Goal: Task Accomplishment & Management: Manage account settings

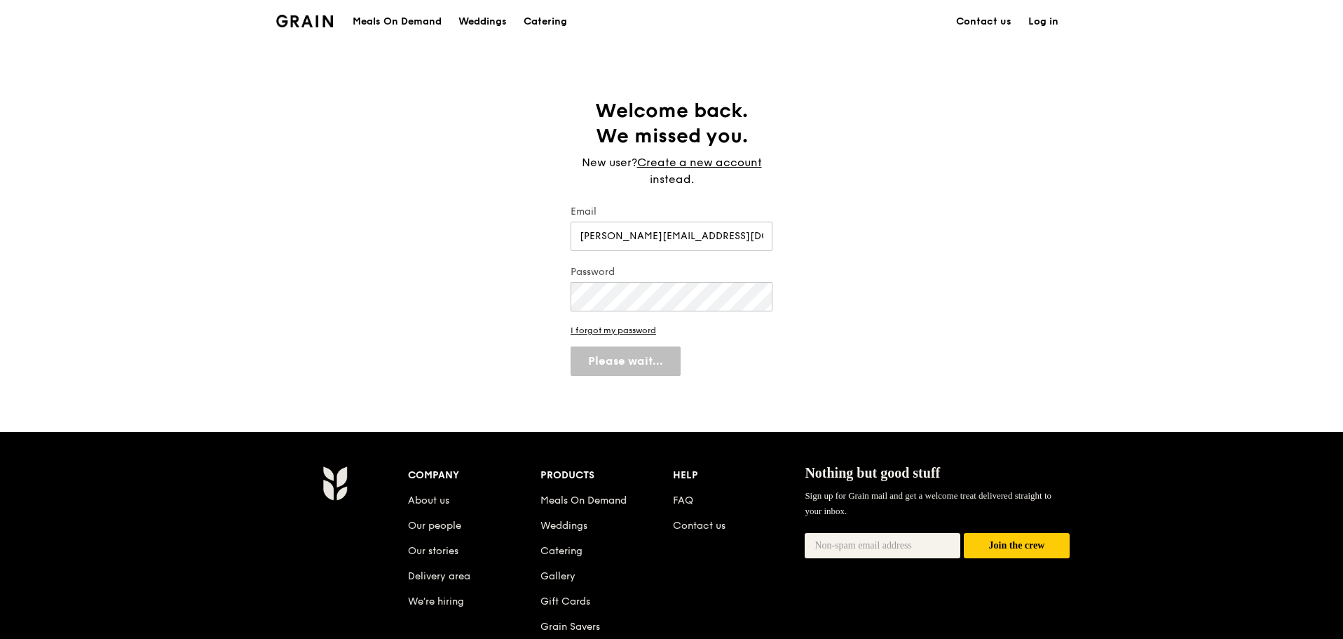
select select "100"
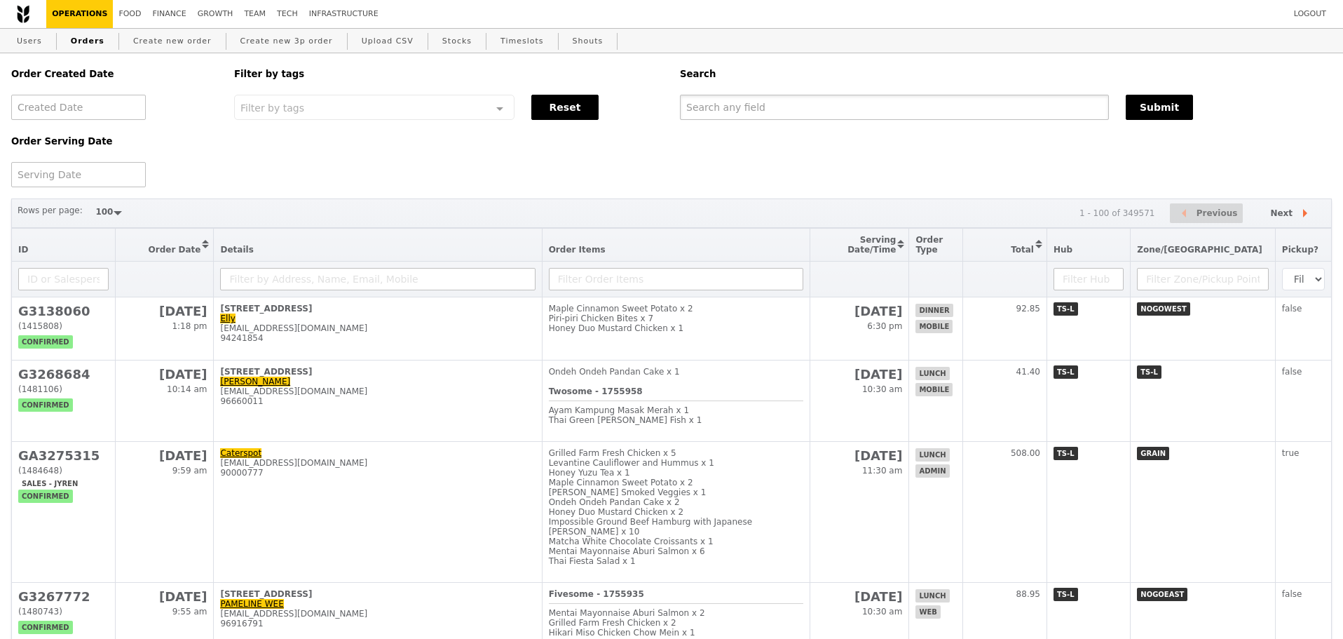
click at [742, 106] on input "text" at bounding box center [894, 107] width 429 height 25
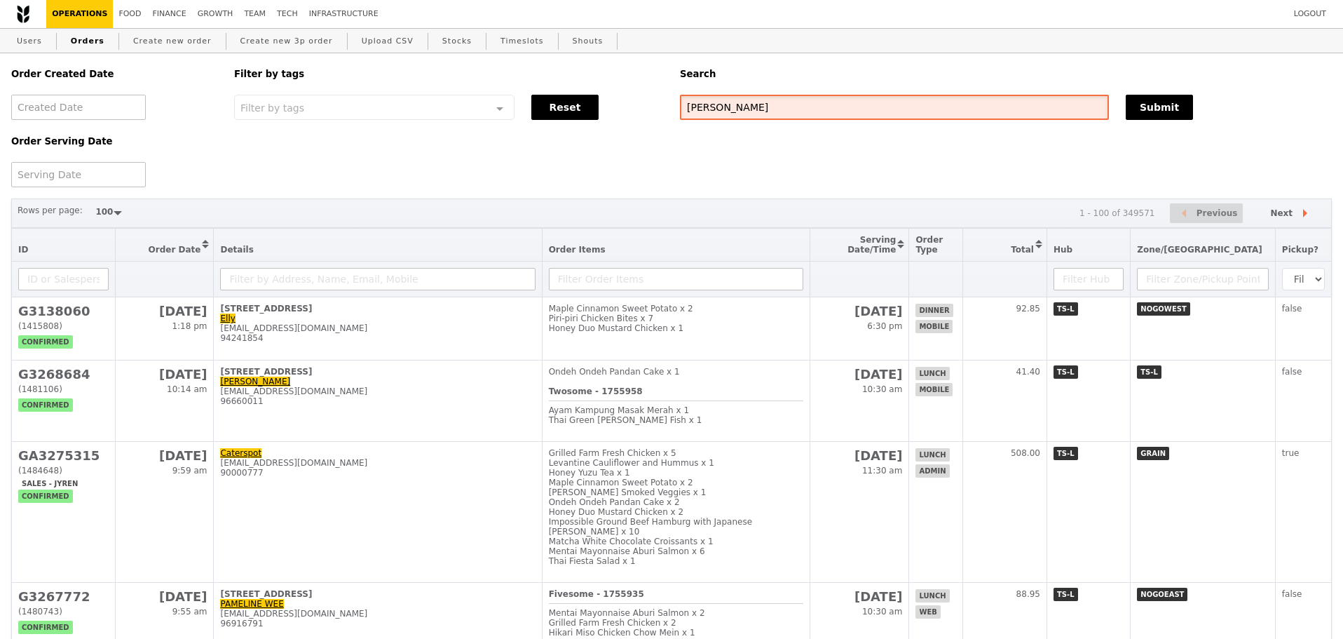
type input "alvin"
click at [612, 175] on div "Order Created Date Order Serving Date Filter by tags Filter by tags Meal_Plan W…" at bounding box center [672, 120] width 1338 height 134
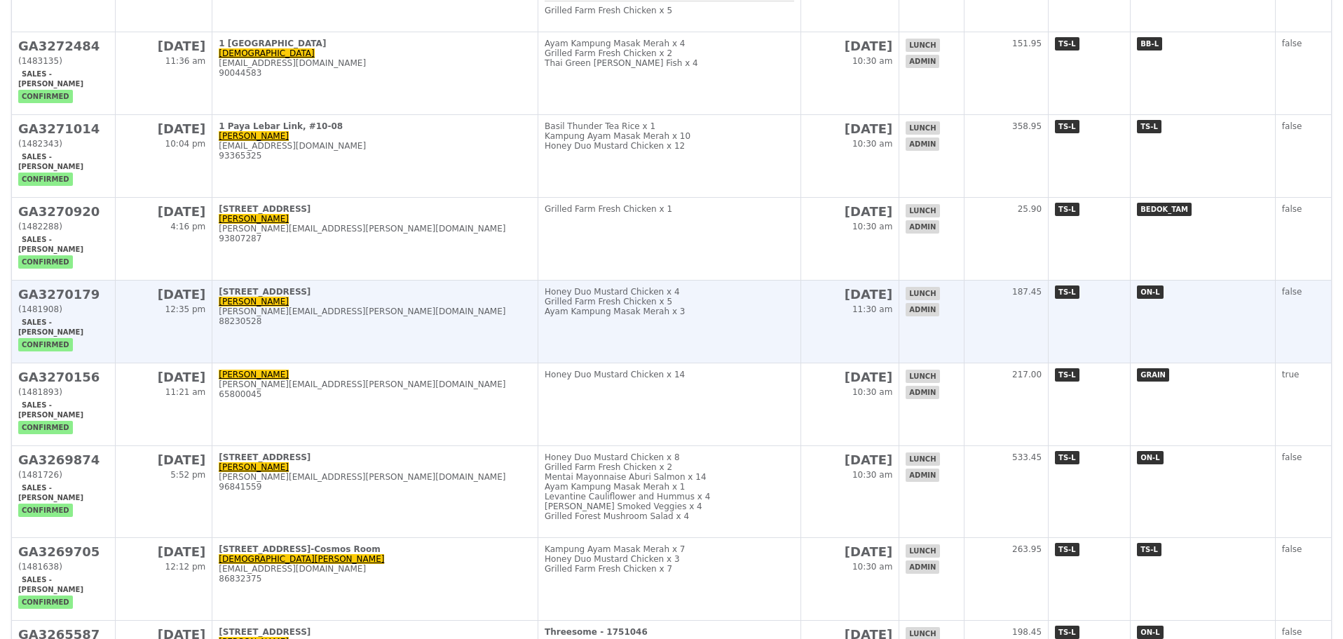
scroll to position [841, 0]
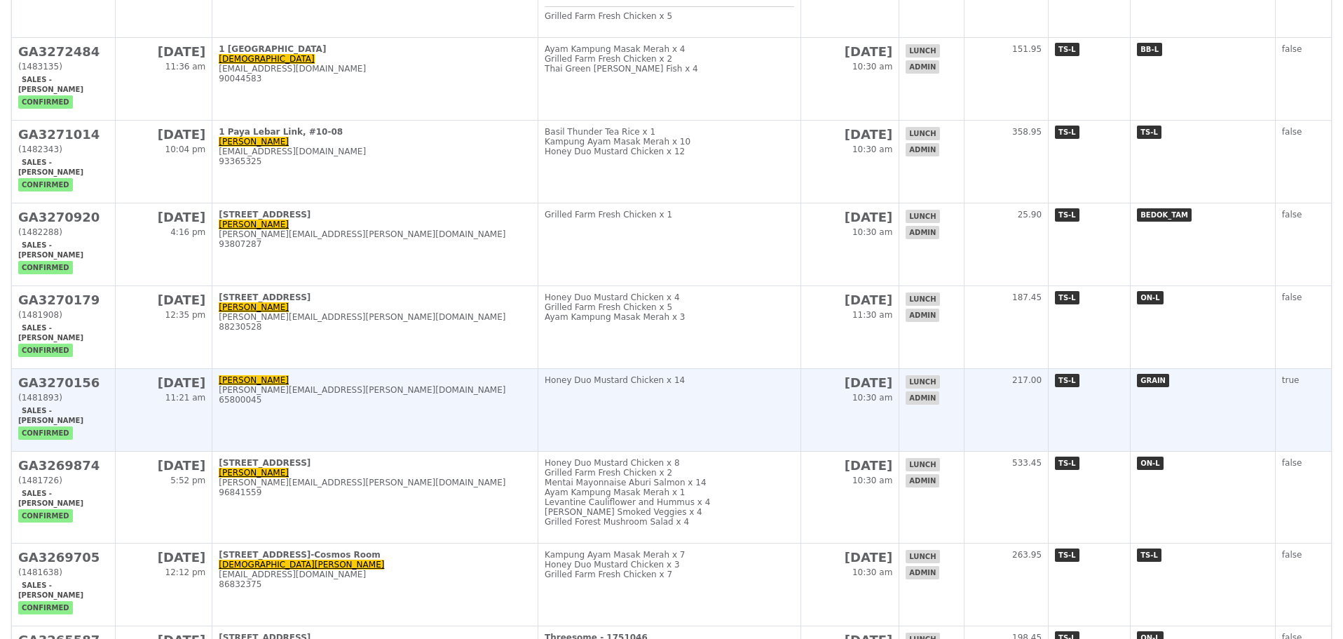
click at [385, 405] on div "65800045" at bounding box center [375, 400] width 313 height 10
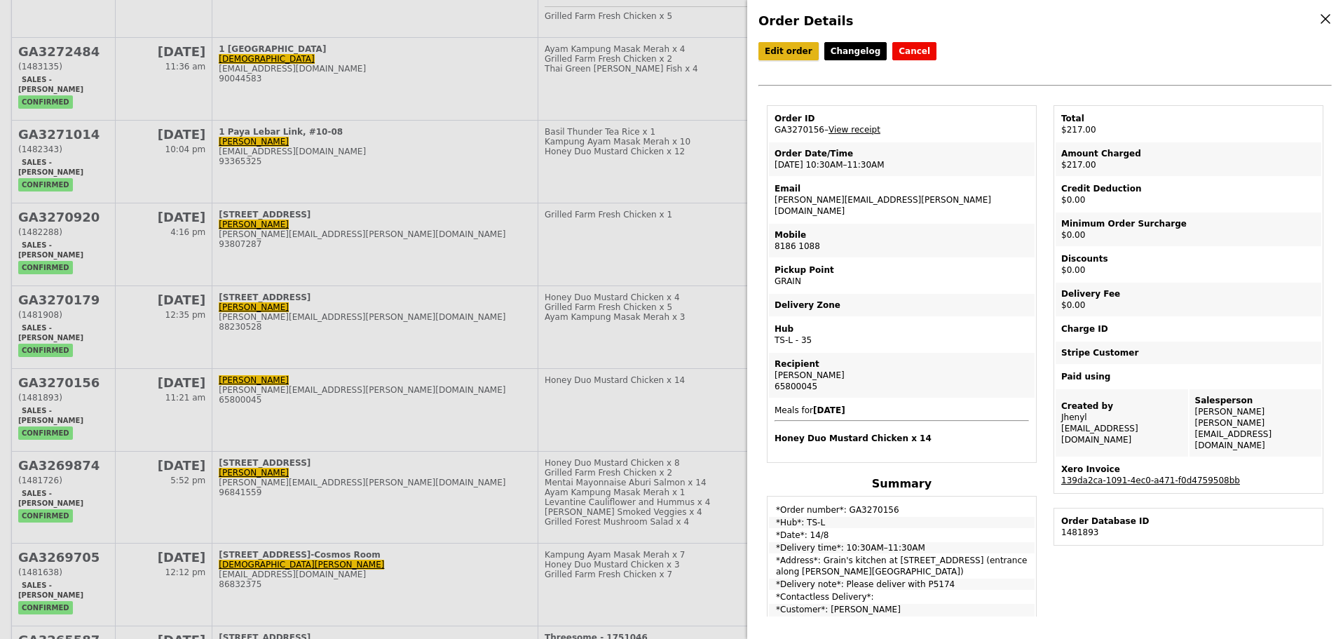
click at [788, 46] on link "Edit order" at bounding box center [789, 51] width 60 height 18
click at [913, 133] on td "Order ID GA3270156 – View receipt" at bounding box center [902, 124] width 266 height 34
click at [623, 233] on div "Order Details Edit order Changelog Cancel Order ID GA3270156 – View receipt Ord…" at bounding box center [671, 319] width 1343 height 639
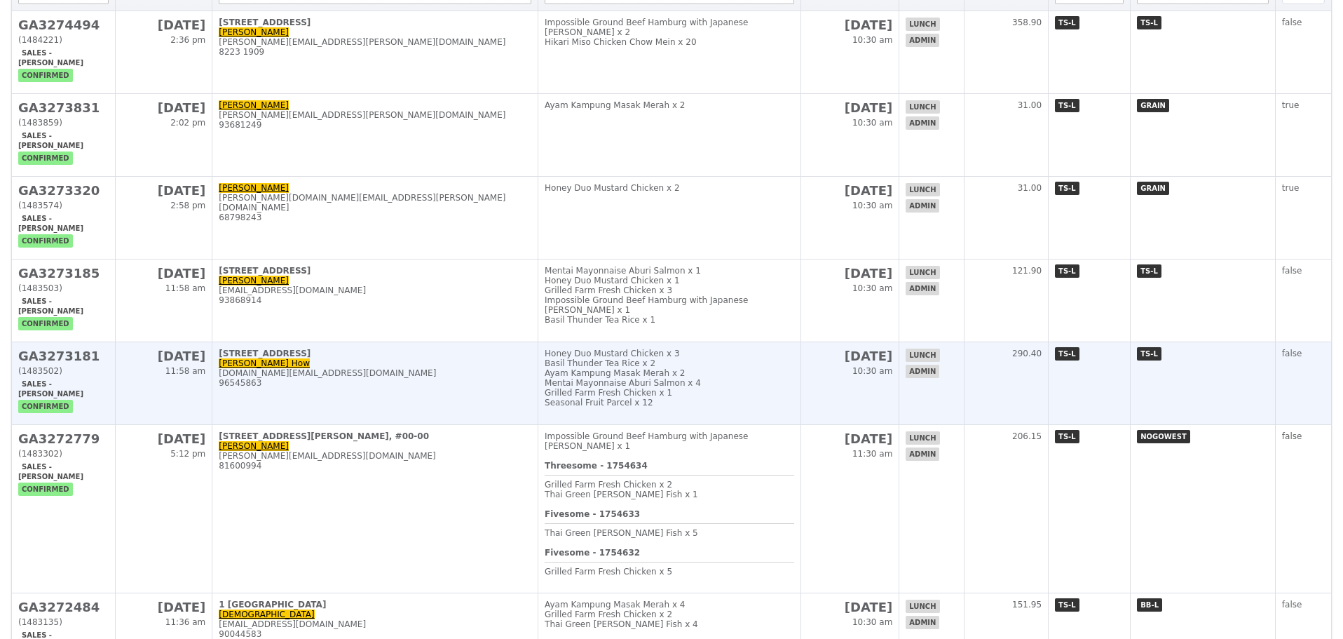
scroll to position [280, 0]
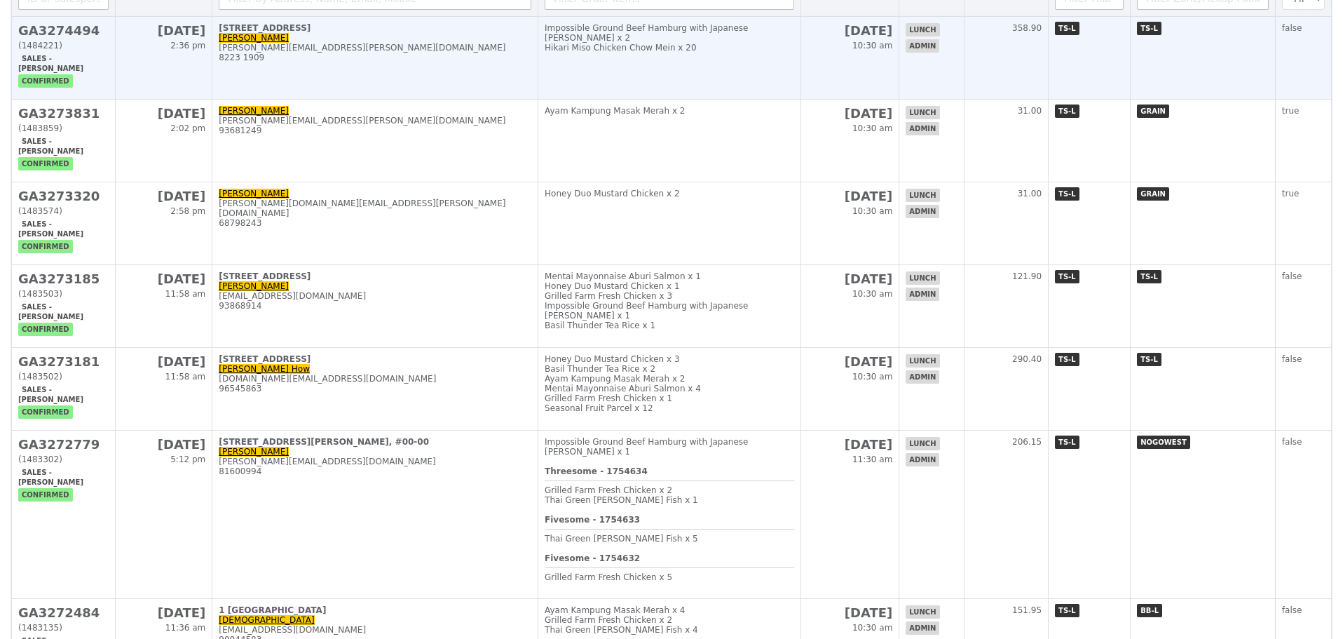
click at [457, 53] on div "[PERSON_NAME][EMAIL_ADDRESS][PERSON_NAME][DOMAIN_NAME]" at bounding box center [375, 48] width 313 height 10
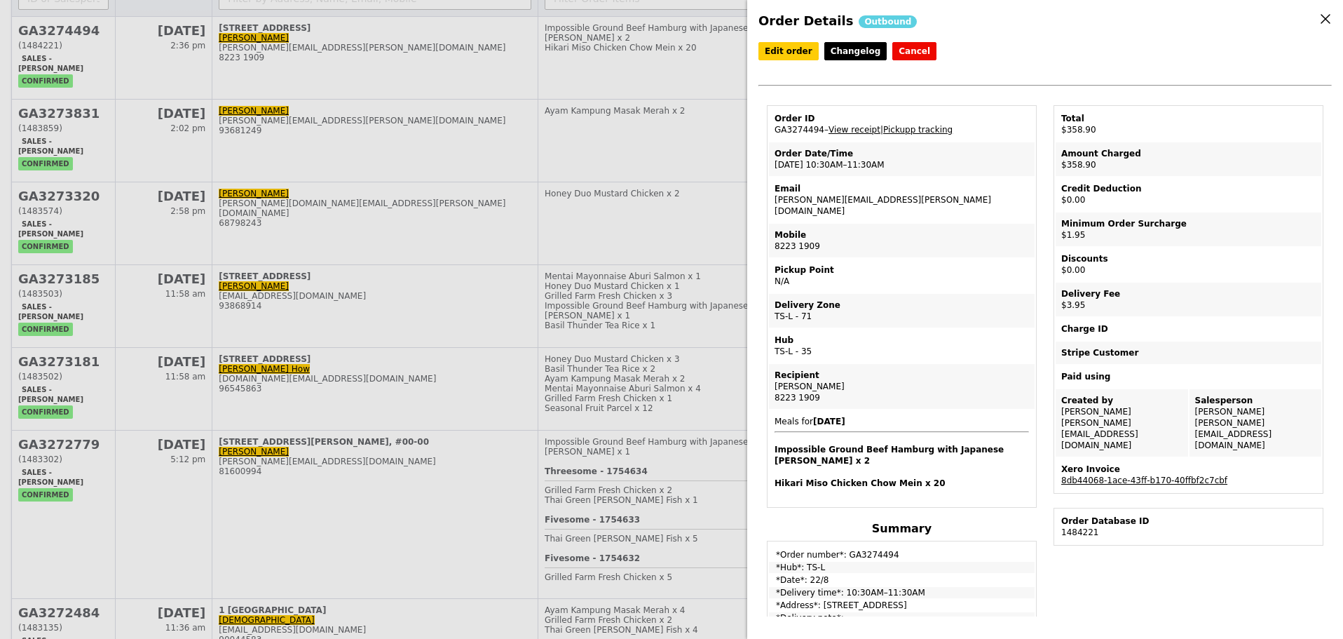
click at [628, 100] on div "Order Details Outbound Edit order Changelog Cancel Order ID GA3274494 – View re…" at bounding box center [671, 319] width 1343 height 639
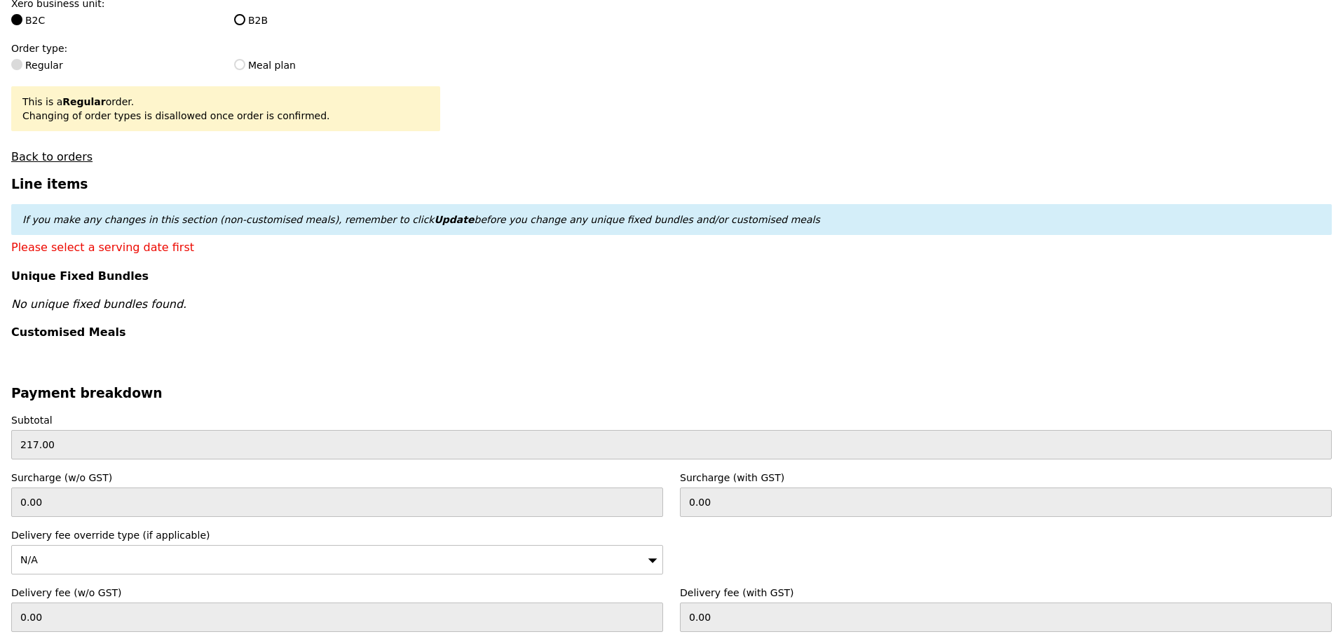
scroll to position [768, 0]
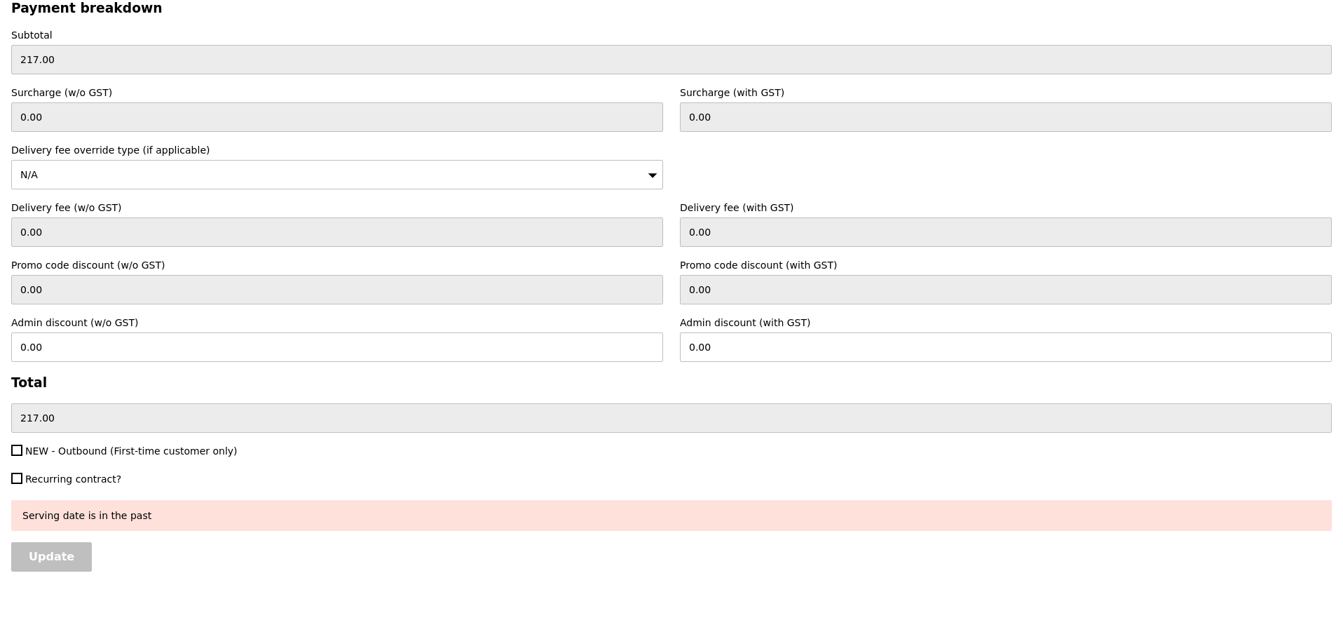
drag, startPoint x: 138, startPoint y: 453, endPoint x: 131, endPoint y: 463, distance: 12.6
click at [137, 453] on span "NEW - Outbound (First-time customer only)" at bounding box center [131, 450] width 212 height 11
click at [22, 453] on input "NEW - Outbound (First-time customer only)" at bounding box center [16, 450] width 11 height 11
checkbox input "true"
click at [49, 566] on input "Update" at bounding box center [51, 556] width 81 height 29
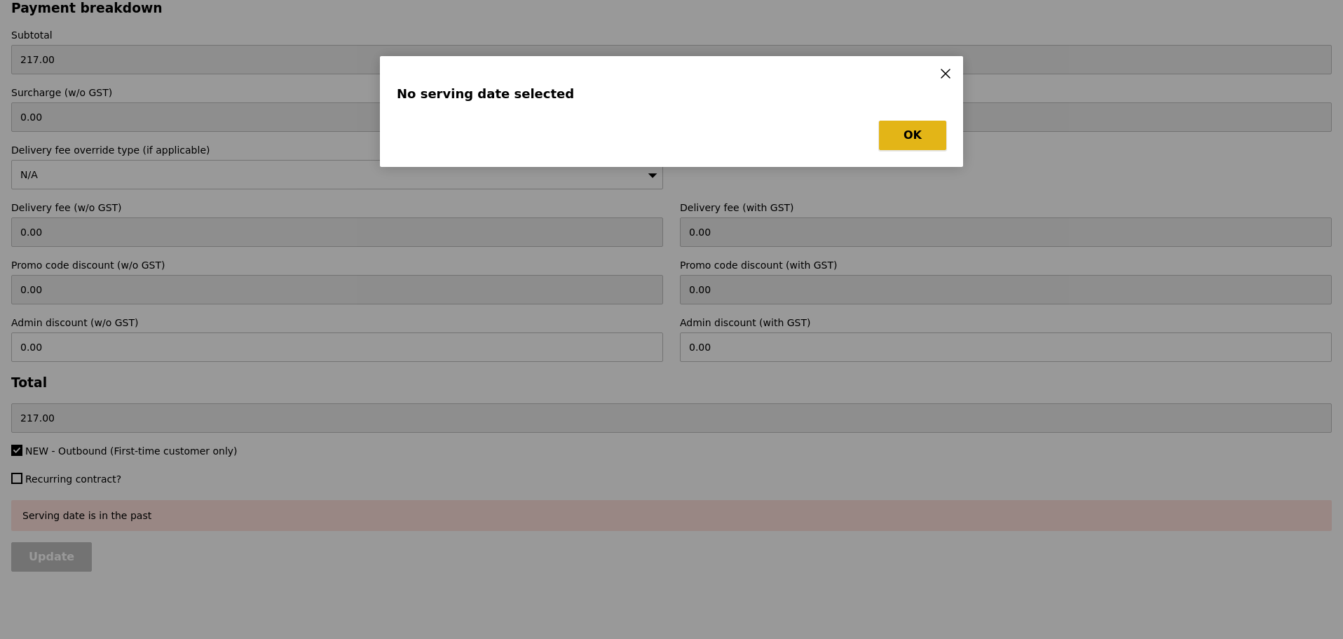
click at [908, 138] on button "OK" at bounding box center [912, 135] width 67 height 29
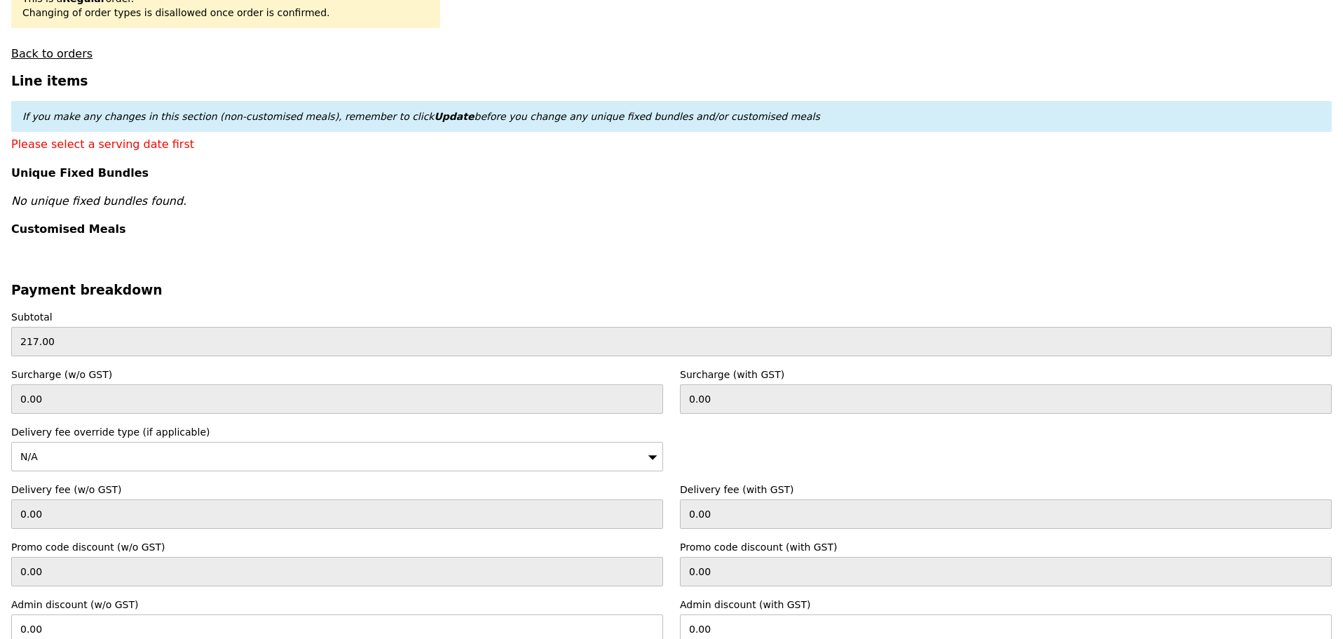
scroll to position [0, 0]
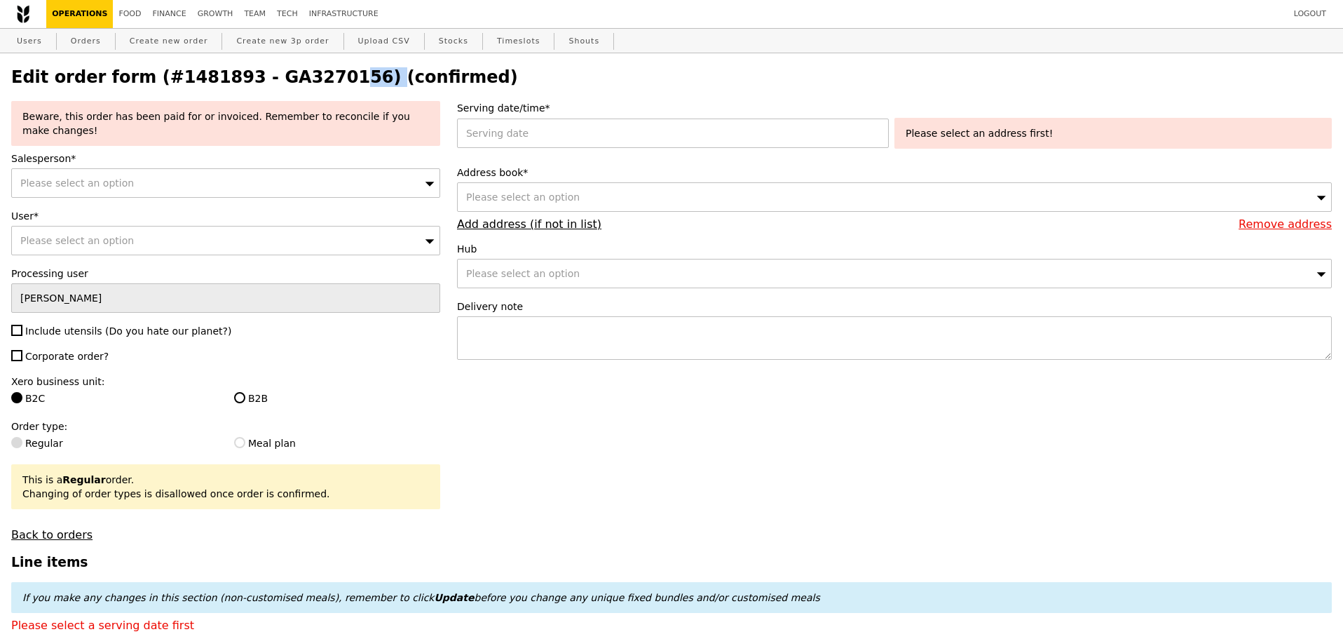
drag, startPoint x: 243, startPoint y: 76, endPoint x: 326, endPoint y: 83, distance: 83.7
click at [326, 83] on h2 "Edit order form (#1481893 - GA3270156) (confirmed)" at bounding box center [671, 77] width 1321 height 20
copy h2 "GA3270156"
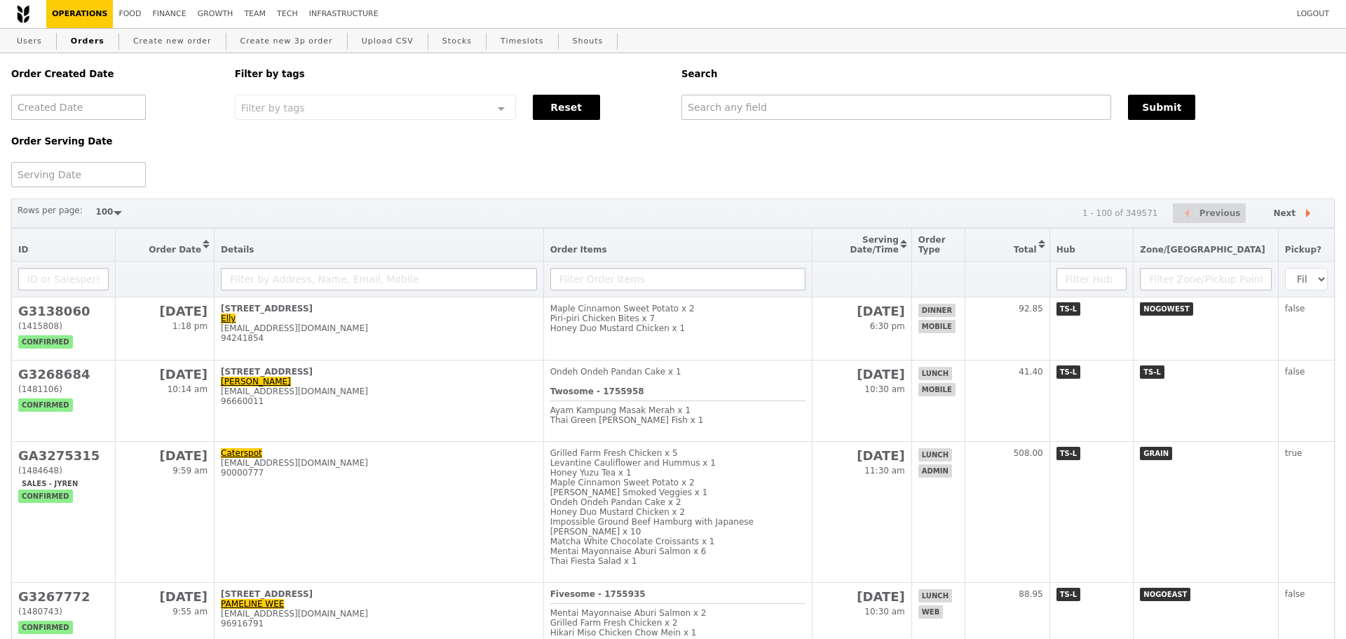
select select "100"
click at [726, 106] on input "text" at bounding box center [897, 107] width 430 height 25
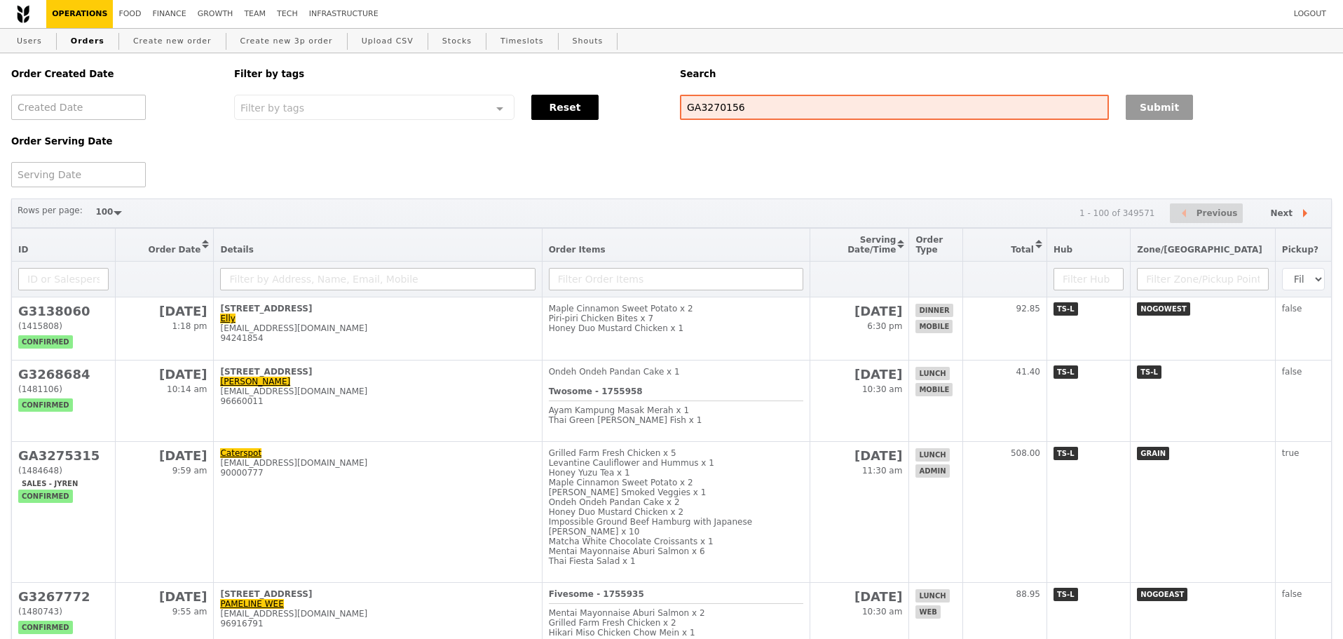
type input "GA3270156"
click at [1162, 114] on button "Submit" at bounding box center [1159, 107] width 67 height 25
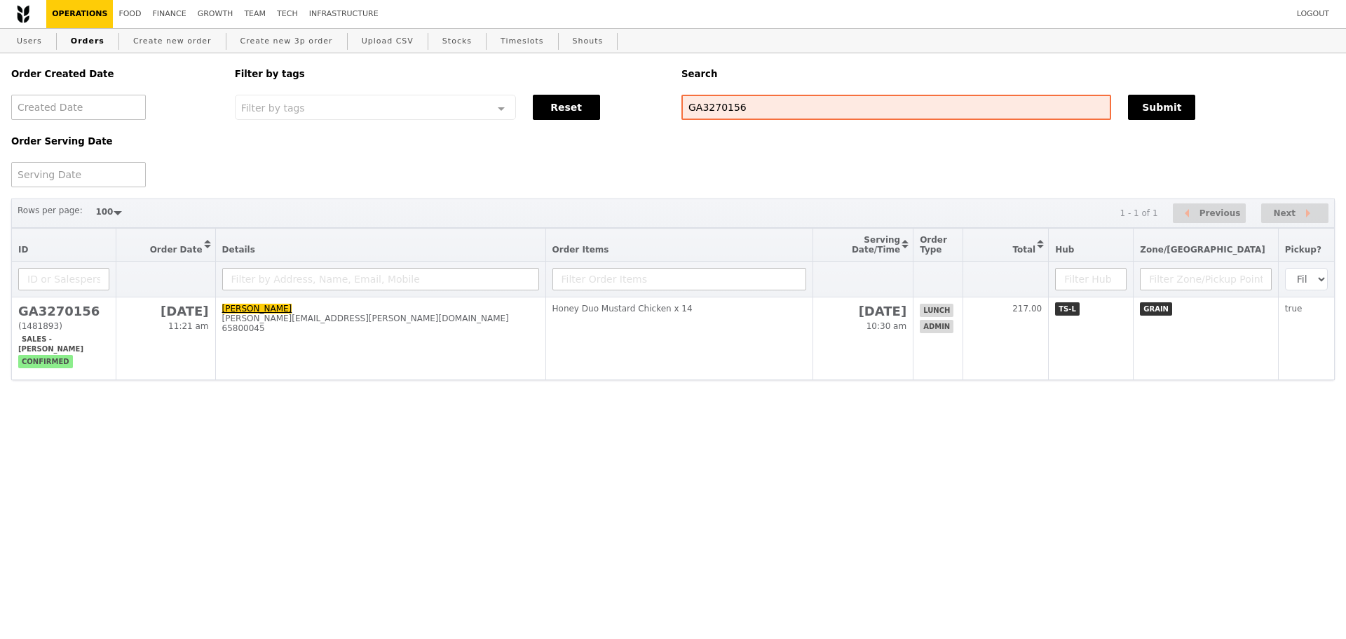
click at [600, 178] on div "Order Created Date Order Serving Date Filter by tags Filter by tags Meal_Plan W…" at bounding box center [673, 120] width 1341 height 134
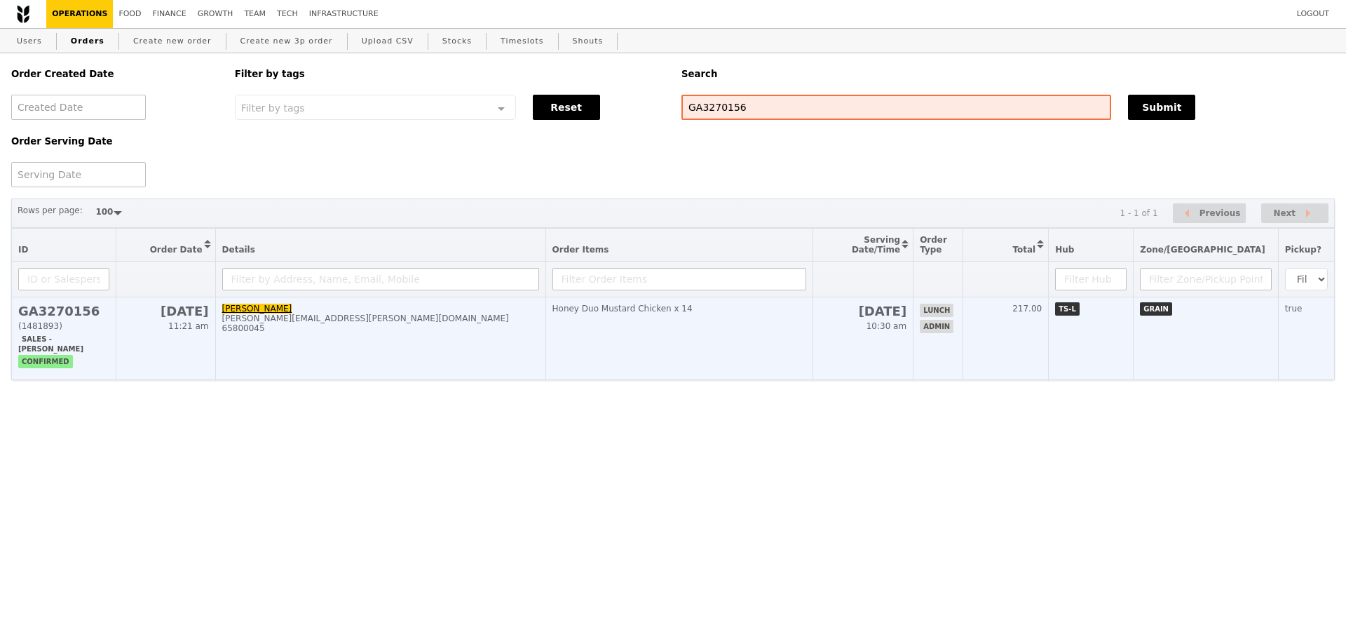
click at [522, 346] on td "[PERSON_NAME] [PERSON_NAME][EMAIL_ADDRESS][PERSON_NAME][DOMAIN_NAME] 65800045" at bounding box center [380, 338] width 330 height 83
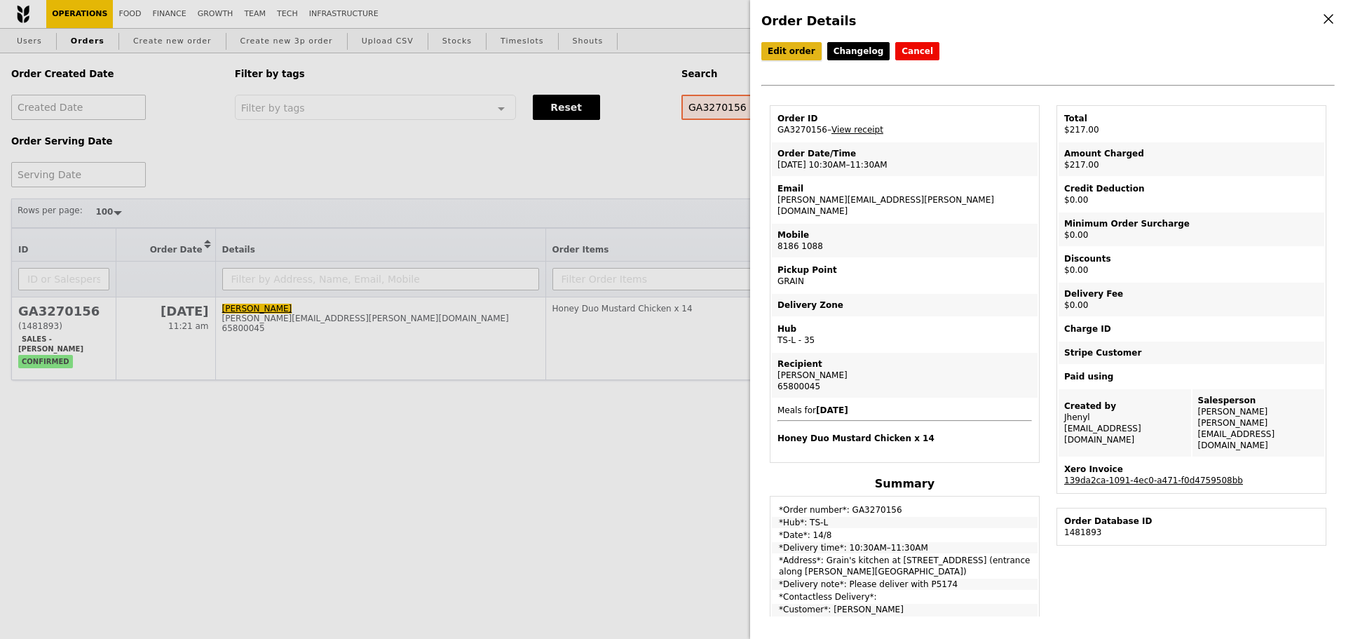
click at [781, 51] on link "Edit order" at bounding box center [791, 51] width 60 height 18
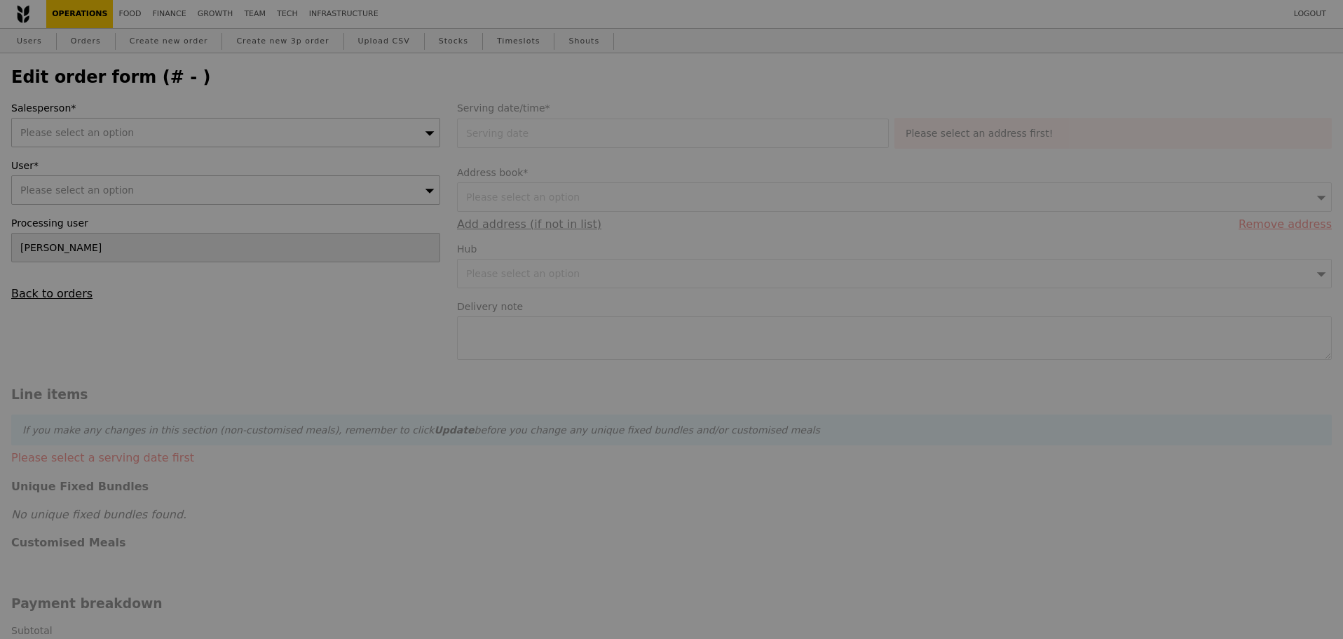
type input "[DATE]"
type textarea "Please deliver with P5174"
type input "217.00"
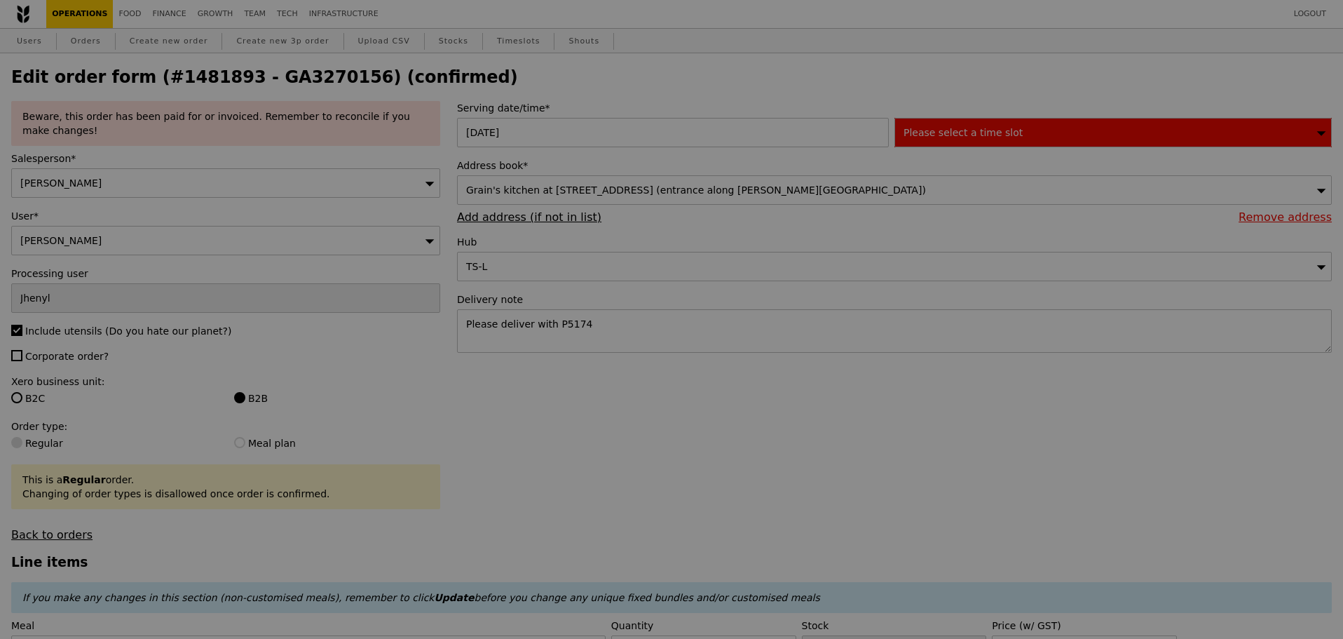
type input "2"
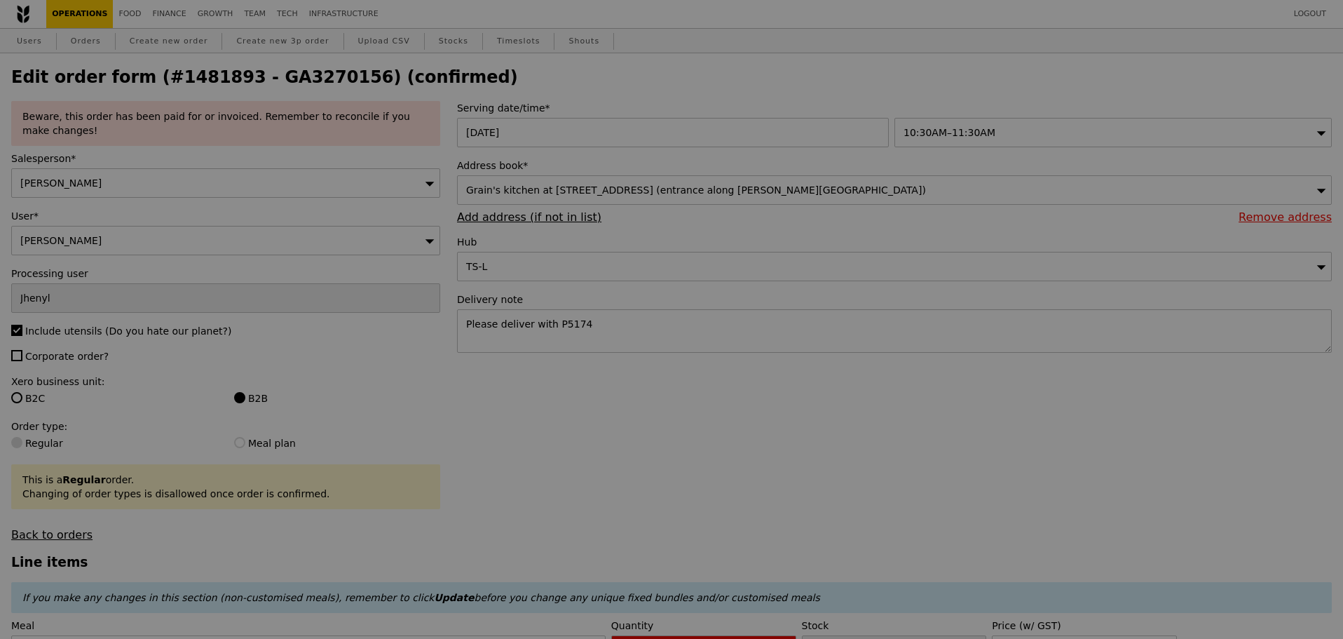
type input "Update"
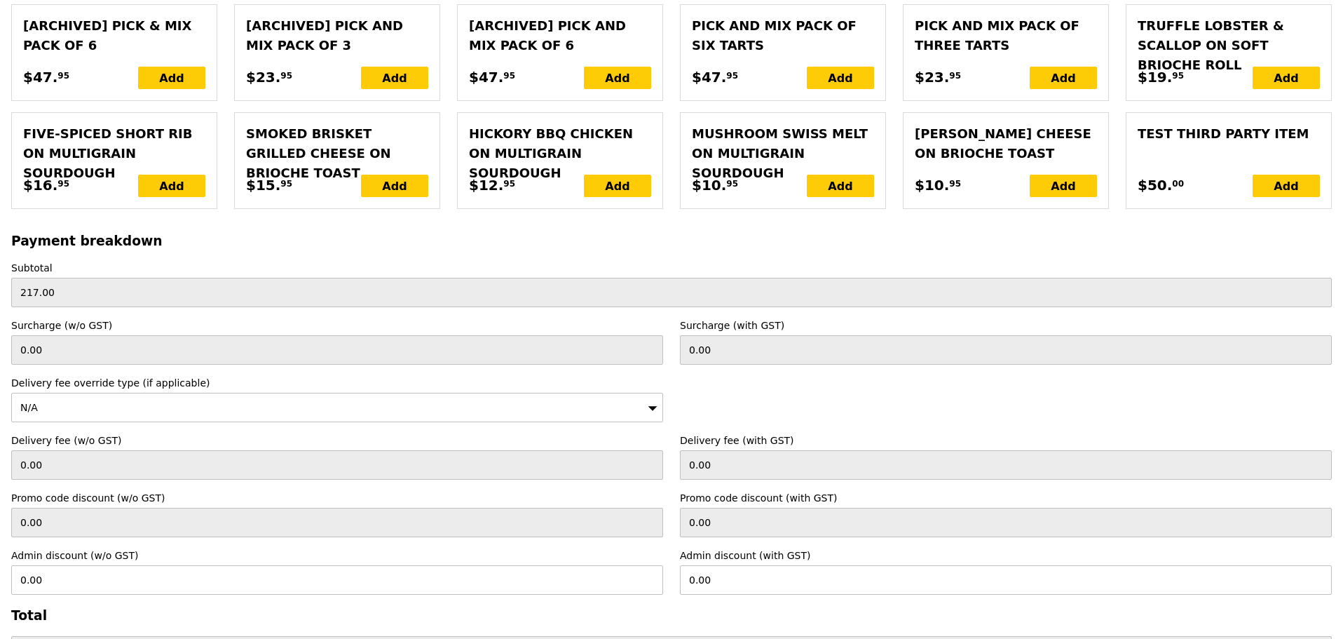
scroll to position [3161, 0]
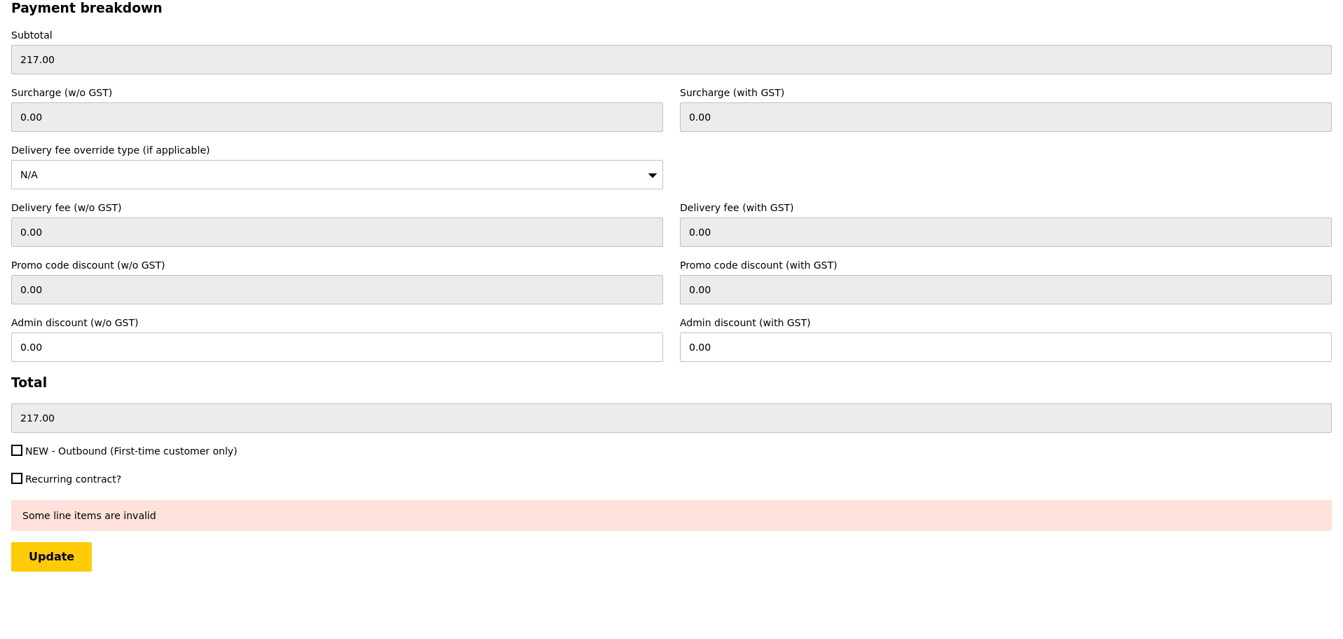
click at [82, 449] on span "NEW - Outbound (First-time customer only)" at bounding box center [131, 450] width 212 height 11
click at [22, 449] on input "NEW - Outbound (First-time customer only)" at bounding box center [16, 450] width 11 height 11
checkbox input "true"
click at [56, 548] on input "Update" at bounding box center [51, 556] width 81 height 29
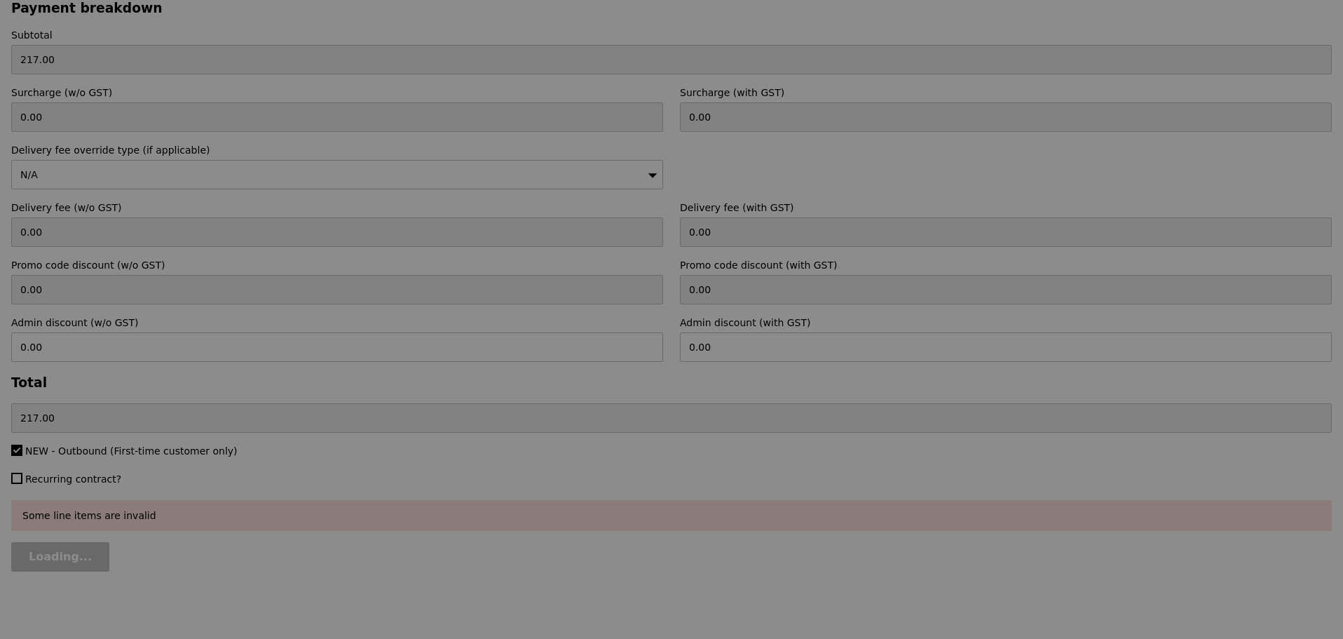
type input "Update"
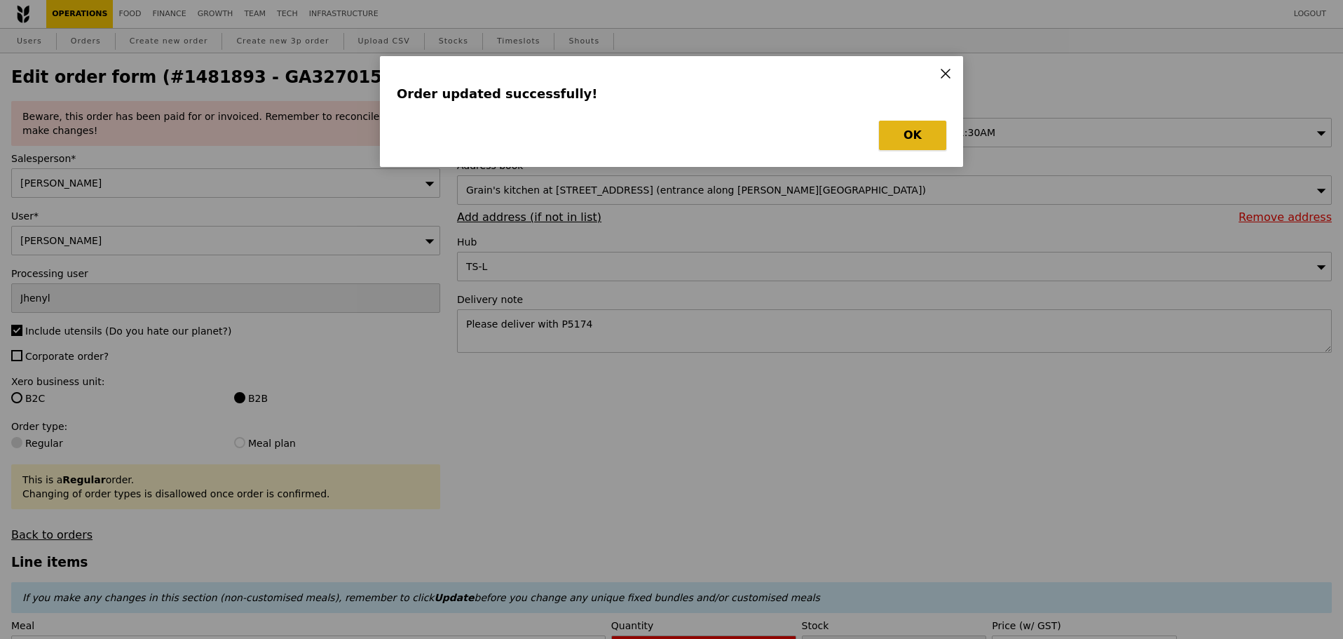
click at [893, 127] on button "OK" at bounding box center [912, 135] width 67 height 29
